Goal: Task Accomplishment & Management: Complete application form

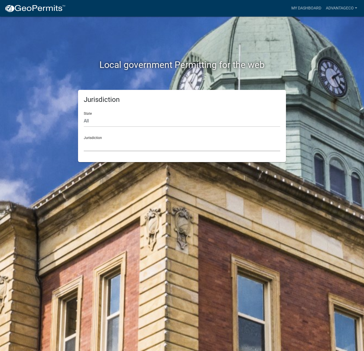
click at [111, 144] on select "[GEOGRAPHIC_DATA], [US_STATE] [GEOGRAPHIC_DATA], [US_STATE][PERSON_NAME][GEOGRA…" at bounding box center [182, 145] width 197 height 12
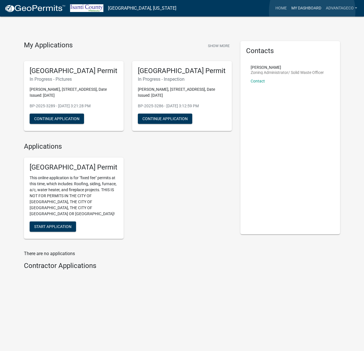
click at [313, 11] on link "My Dashboard" at bounding box center [306, 8] width 35 height 11
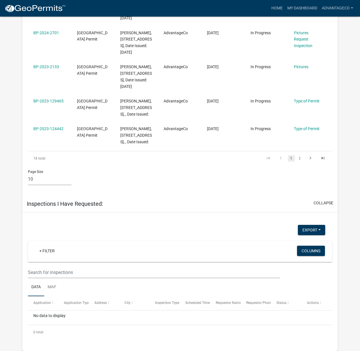
scroll to position [392, 0]
click at [298, 161] on link "2" at bounding box center [300, 158] width 7 height 6
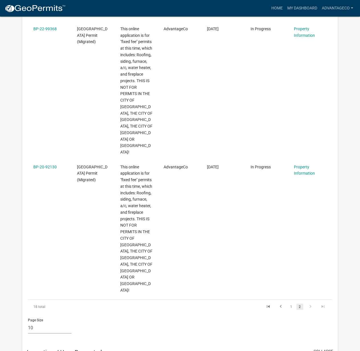
scroll to position [394, 0]
click at [291, 310] on link "1" at bounding box center [291, 306] width 7 height 6
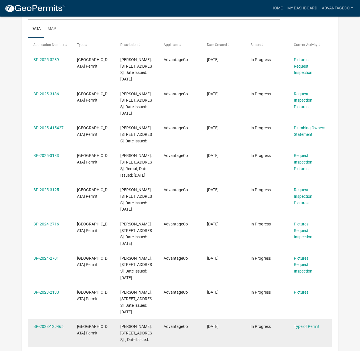
scroll to position [6, 0]
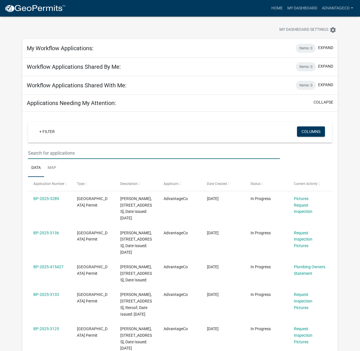
click at [63, 150] on input "text" at bounding box center [154, 153] width 252 height 12
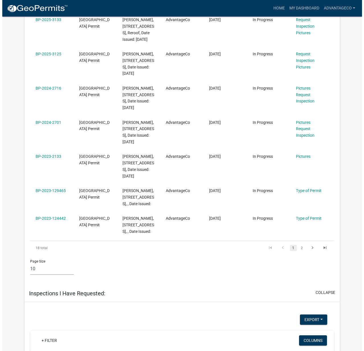
scroll to position [0, 0]
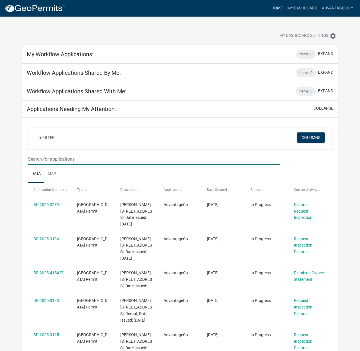
click at [270, 6] on link "Home" at bounding box center [277, 8] width 16 height 11
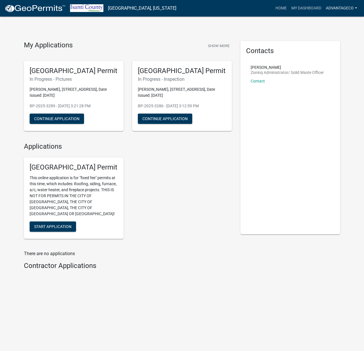
click at [343, 7] on link "AdvantageCo" at bounding box center [342, 8] width 36 height 11
click at [307, 8] on link "My Dashboard" at bounding box center [306, 8] width 35 height 11
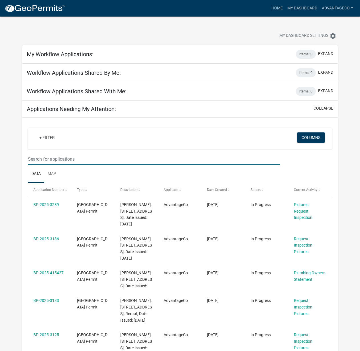
click at [54, 161] on input "text" at bounding box center [154, 159] width 252 height 12
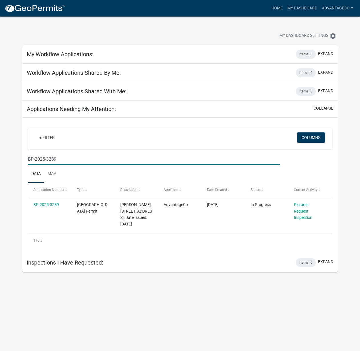
type input "BP-2025-3289"
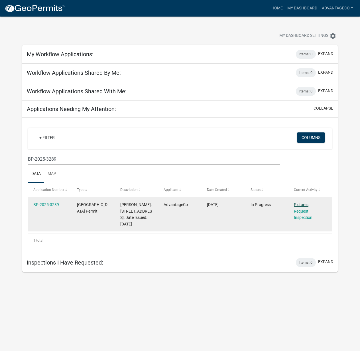
click at [304, 205] on link "Pictures" at bounding box center [301, 204] width 15 height 5
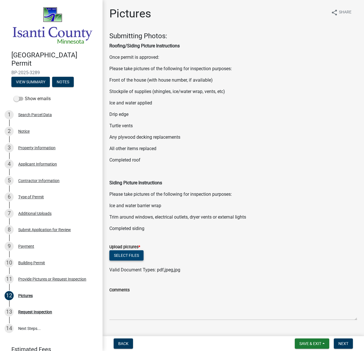
click at [126, 255] on button "Select files" at bounding box center [127, 255] width 34 height 10
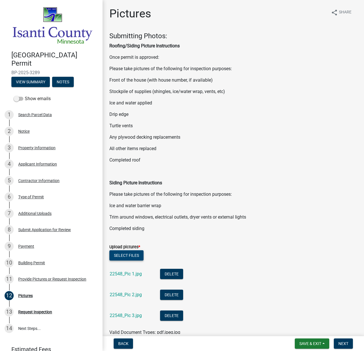
scroll to position [76, 0]
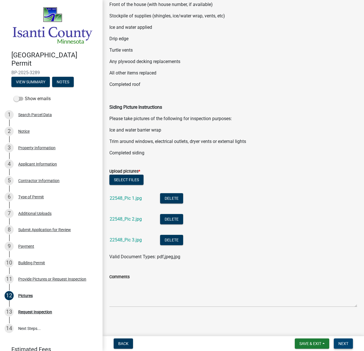
click at [349, 344] on button "Next" at bounding box center [343, 343] width 19 height 10
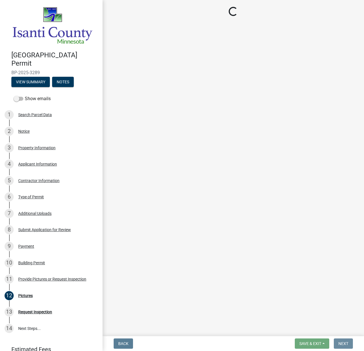
scroll to position [0, 0]
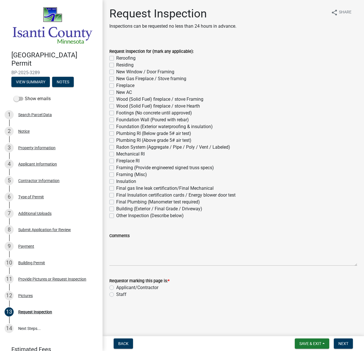
click at [116, 58] on label "Reroofing" at bounding box center [125, 58] width 19 height 7
click at [116, 58] on input "Reroofing" at bounding box center [118, 57] width 4 height 4
checkbox input "true"
checkbox input "false"
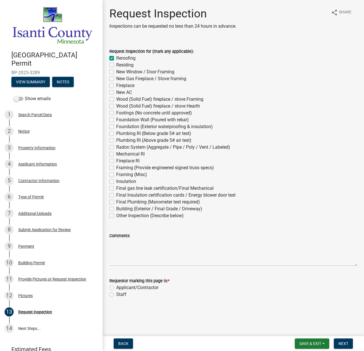
checkbox input "false"
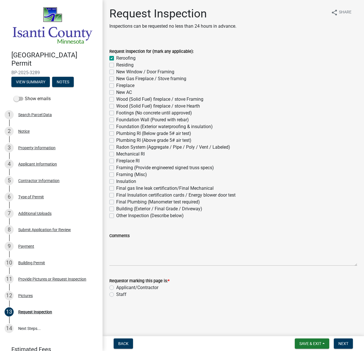
checkbox input "false"
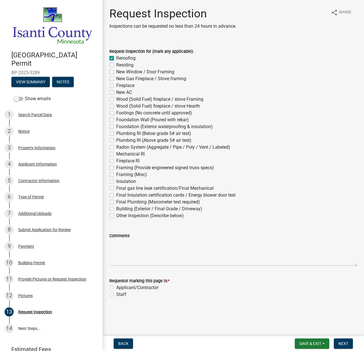
checkbox input "false"
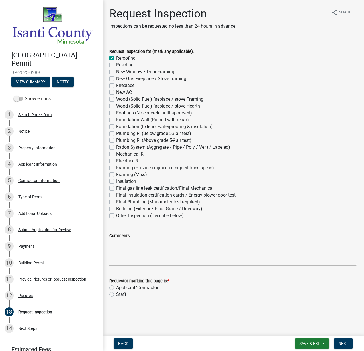
checkbox input "false"
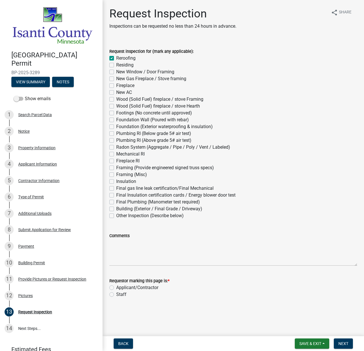
checkbox input "false"
click at [116, 287] on label "Applicant/Contractor" at bounding box center [137, 287] width 42 height 7
click at [116, 287] on input "Applicant/Contractor" at bounding box center [118, 286] width 4 height 4
radio input "true"
click at [347, 341] on span "Next" at bounding box center [344, 343] width 10 height 5
